Goal: Task Accomplishment & Management: Manage account settings

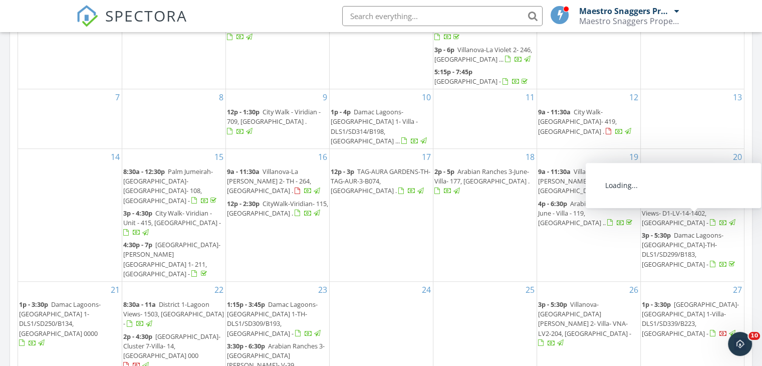
click at [688, 230] on span "Damac Lagoons-Santorini1-TH- DLS1/SD299/B183, Dubai -" at bounding box center [683, 249] width 82 height 38
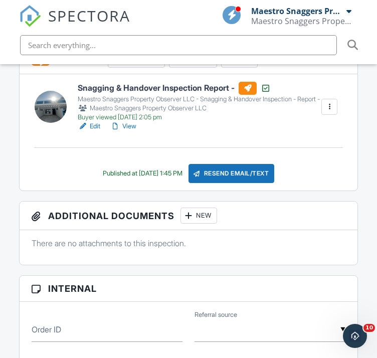
click at [128, 131] on link "View" at bounding box center [123, 126] width 26 height 10
